Goal: Find specific page/section: Find specific page/section

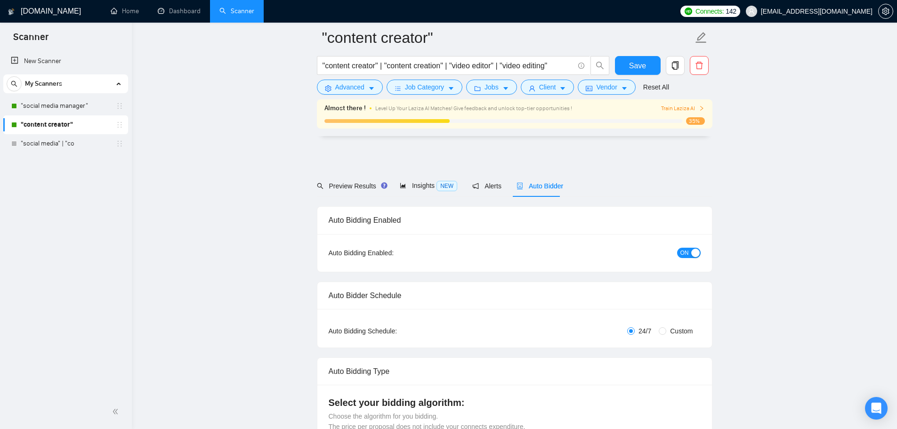
scroll to position [2540, 0]
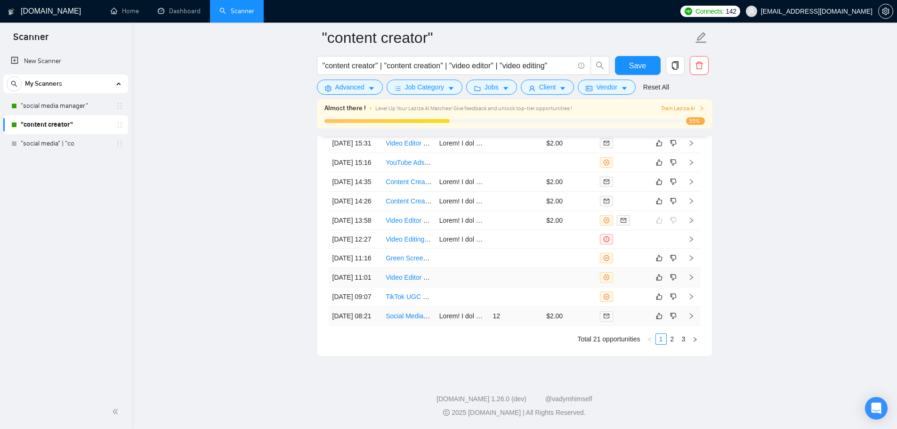
scroll to position [2649, 0]
click at [697, 342] on icon "right" at bounding box center [695, 340] width 6 height 6
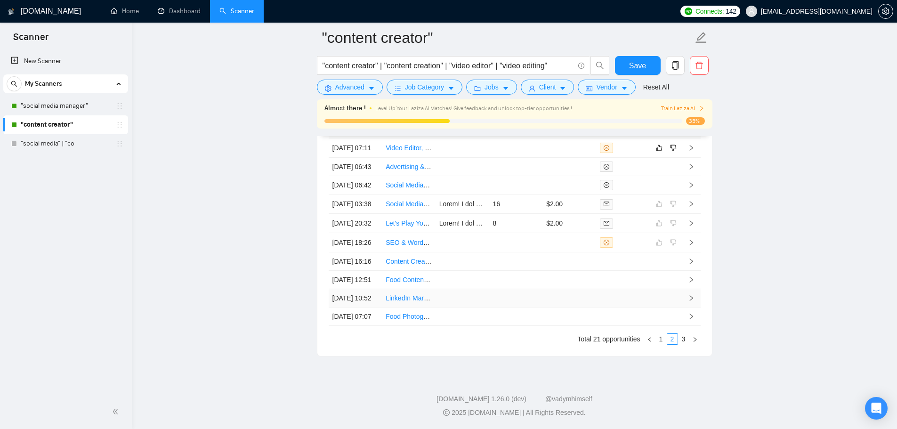
scroll to position [2602, 0]
click at [67, 108] on link ""social media manager"" at bounding box center [65, 106] width 89 height 19
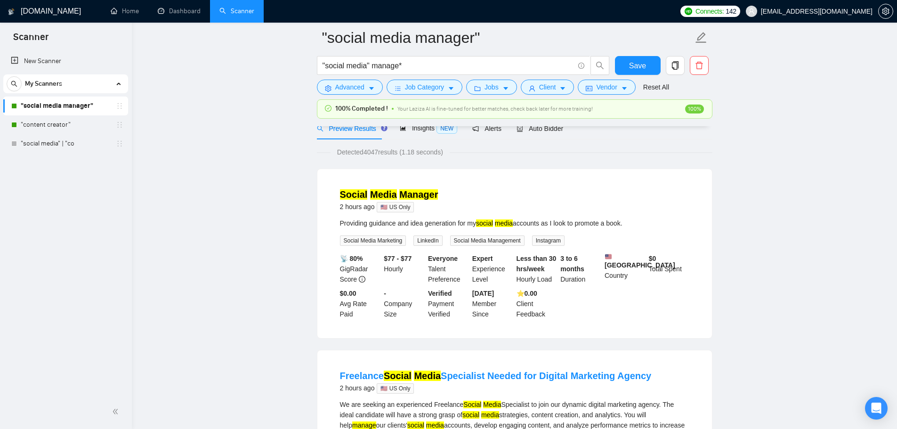
scroll to position [47, 0]
click at [559, 130] on span "Auto Bidder" at bounding box center [540, 129] width 47 height 8
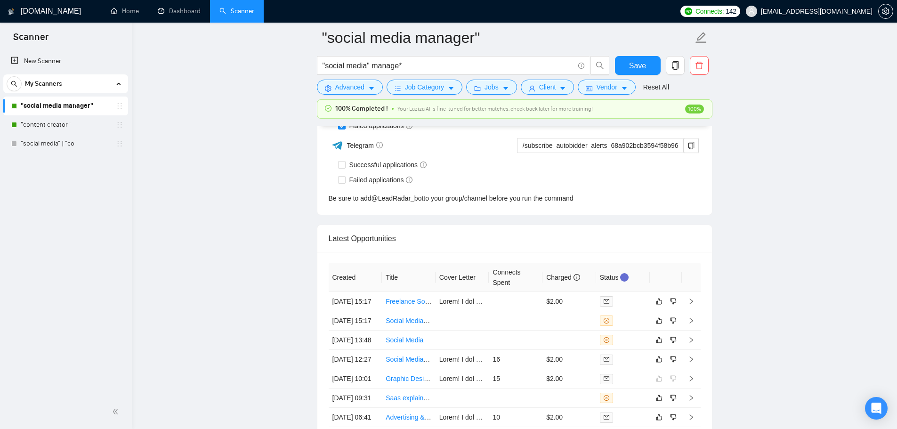
scroll to position [2430, 0]
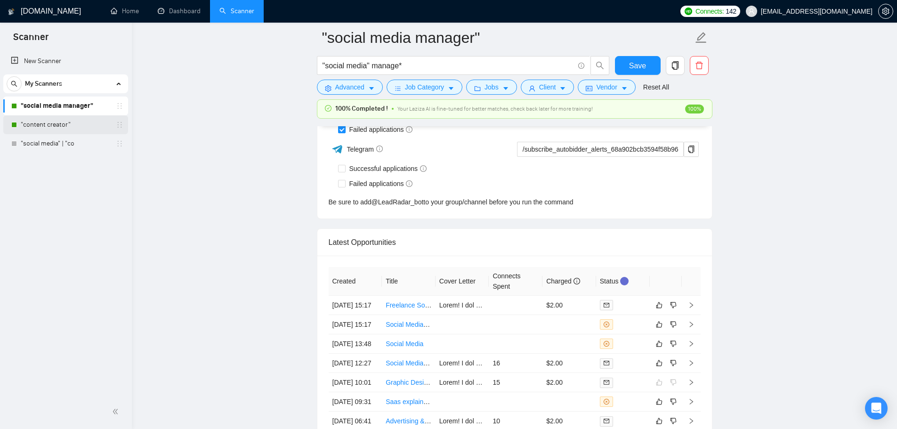
click at [87, 124] on link ""content creator"" at bounding box center [65, 124] width 89 height 19
